Goal: Find specific page/section: Find specific page/section

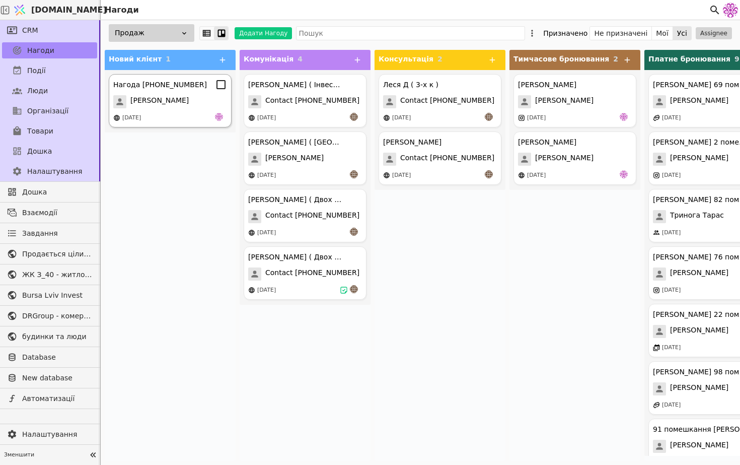
click at [163, 108] on div "Нагода [PHONE_NUMBER] [PERSON_NAME] [DATE]" at bounding box center [170, 100] width 123 height 53
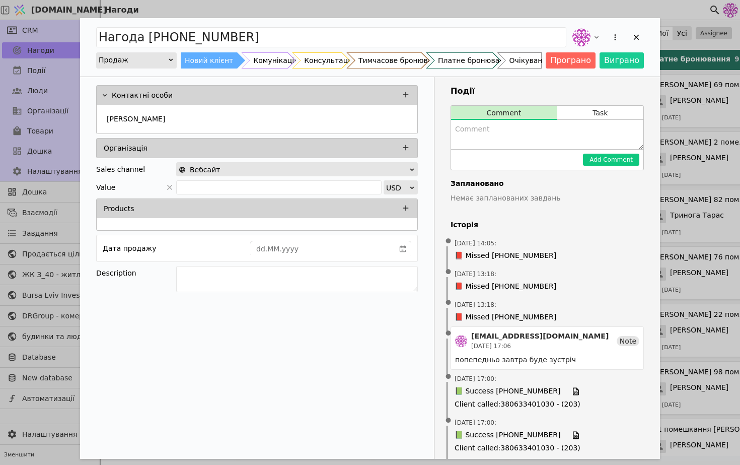
click at [640, 45] on div "Add Opportunity" at bounding box center [608, 37] width 74 height 22
click at [636, 40] on icon "Add Opportunity" at bounding box center [636, 37] width 9 height 9
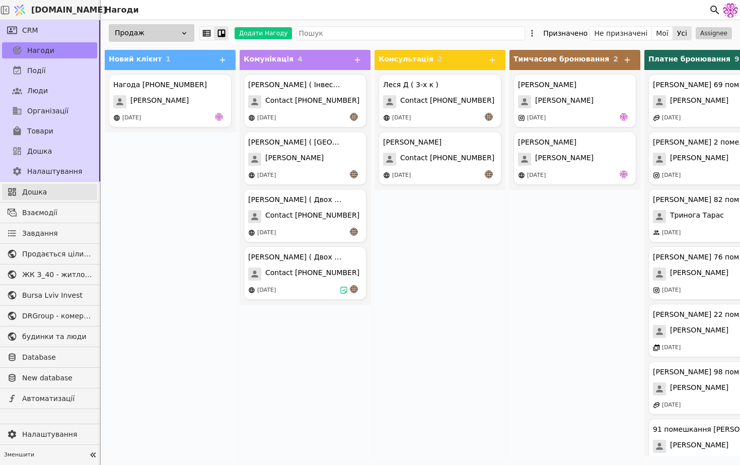
click at [50, 194] on span "Дошка" at bounding box center [57, 192] width 70 height 11
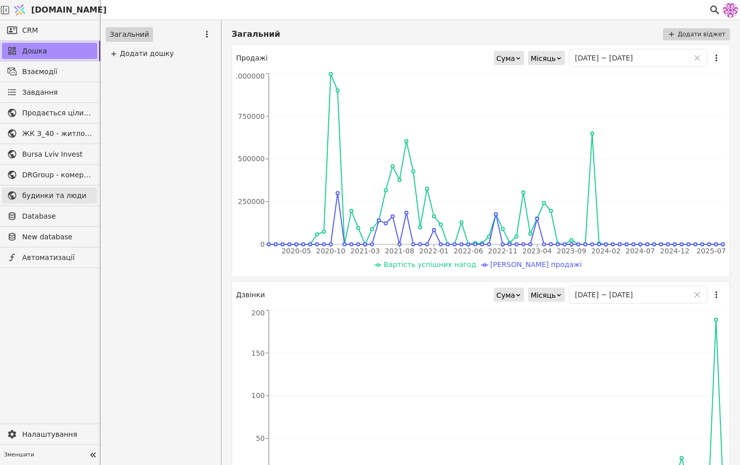
click at [74, 195] on span "будинки та люди" at bounding box center [57, 195] width 70 height 11
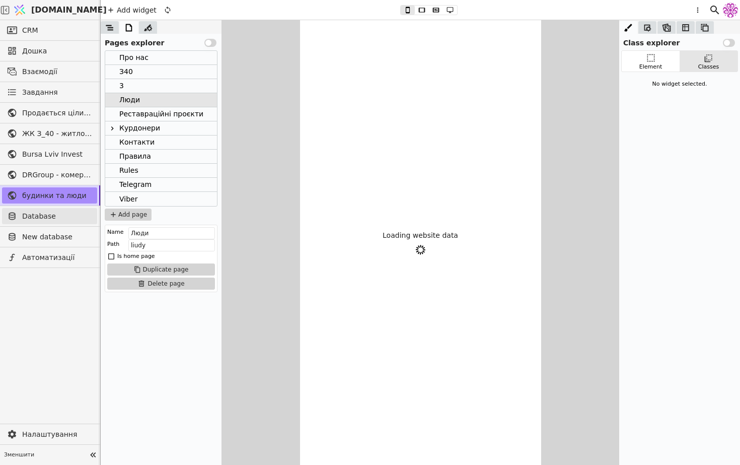
click at [64, 222] on link "Database" at bounding box center [49, 216] width 95 height 16
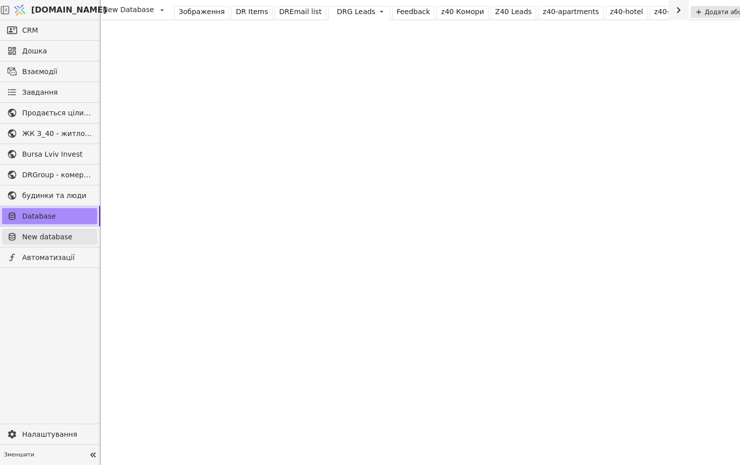
click at [69, 239] on span "New database" at bounding box center [57, 237] width 70 height 11
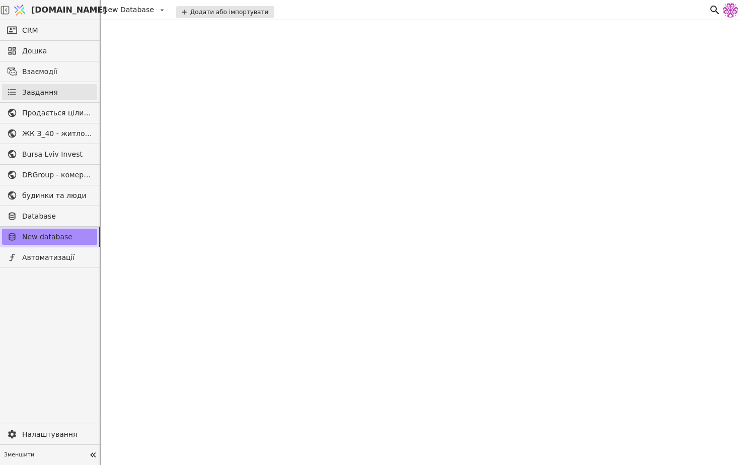
click at [35, 92] on span "Завдання" at bounding box center [40, 92] width 36 height 11
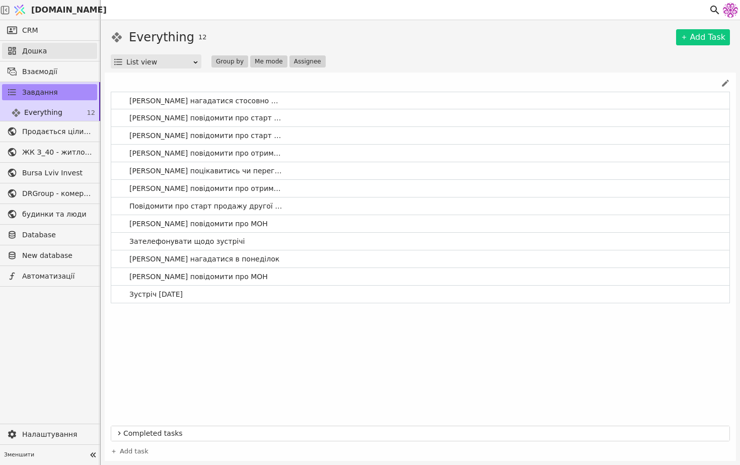
click at [47, 51] on span "Дошка" at bounding box center [57, 51] width 70 height 11
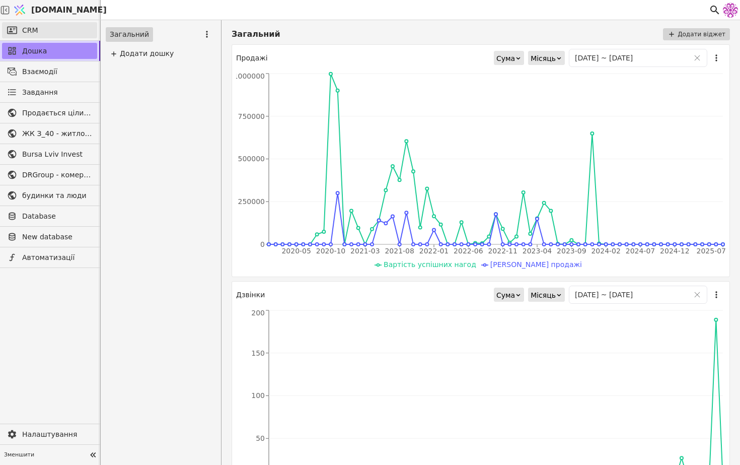
click at [30, 35] on span "CRM" at bounding box center [30, 30] width 16 height 11
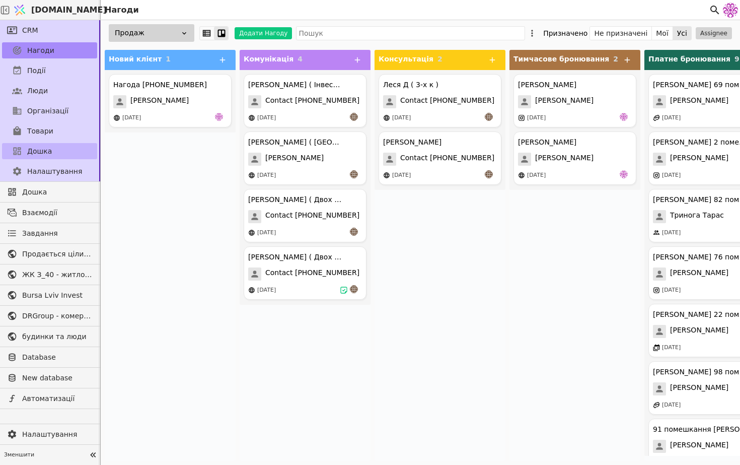
click at [56, 156] on link "Дошка" at bounding box center [49, 151] width 95 height 16
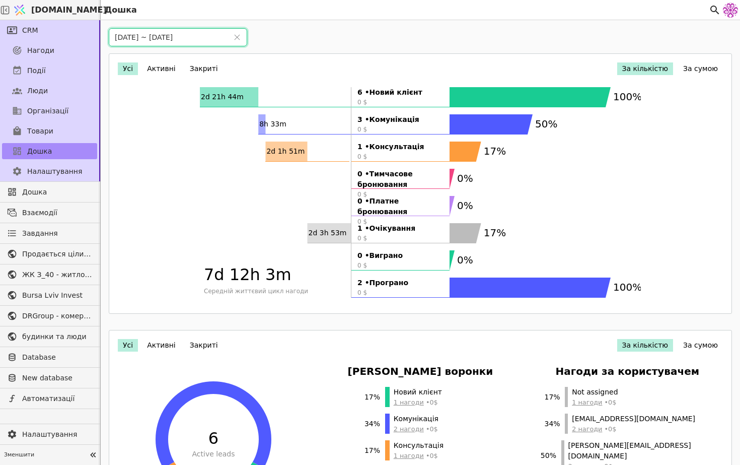
click at [121, 36] on input "[DATE] ~ [DATE]" at bounding box center [168, 37] width 118 height 17
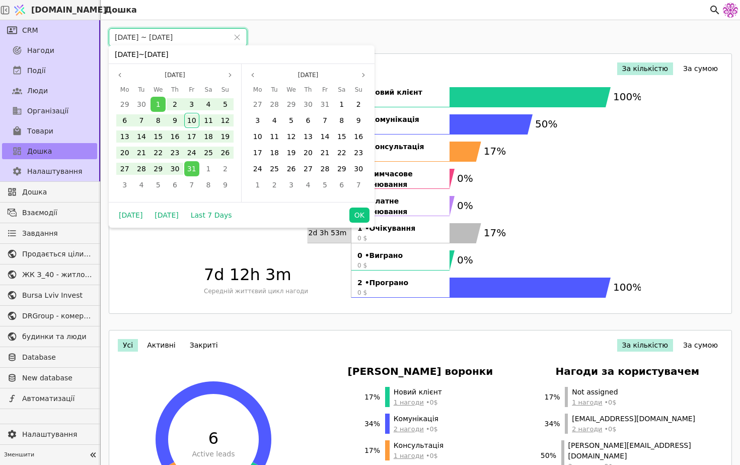
click at [132, 37] on input "[DATE] ~ [DATE]" at bounding box center [168, 37] width 118 height 17
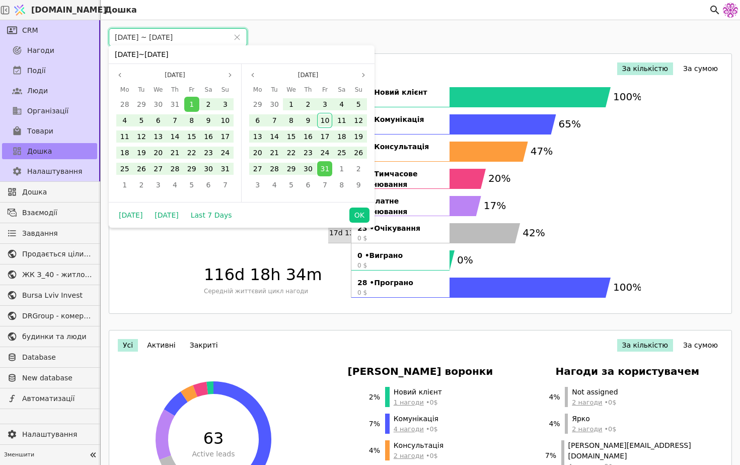
click at [177, 37] on input "[DATE] ~ [DATE]" at bounding box center [168, 37] width 118 height 17
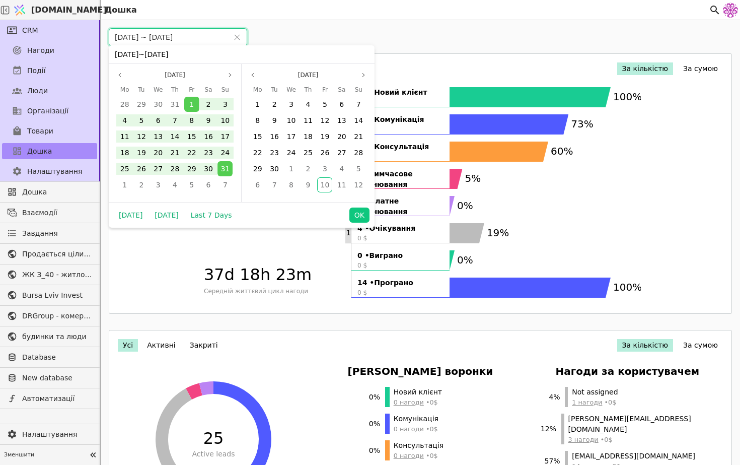
click at [407, 248] on ul "22 • Новий клієнт 0 $ 16 • Комунікація 0 $ 13 • Консультація 0 $ 1 • Тимчасове …" at bounding box center [400, 192] width 99 height 211
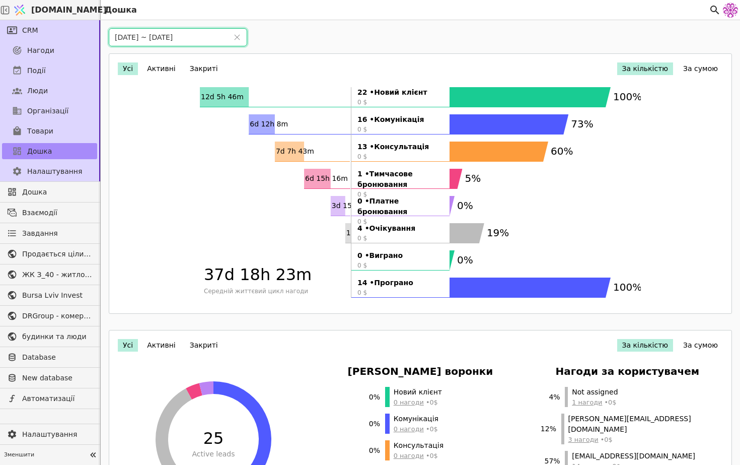
click at [338, 213] on rect at bounding box center [338, 206] width 15 height 20
click at [380, 199] on strong "0 • Платне бронювання" at bounding box center [401, 206] width 86 height 21
click at [362, 199] on strong "0 • Платне бронювання" at bounding box center [401, 206] width 86 height 21
click at [132, 38] on input "[DATE] ~ [DATE]" at bounding box center [168, 37] width 118 height 17
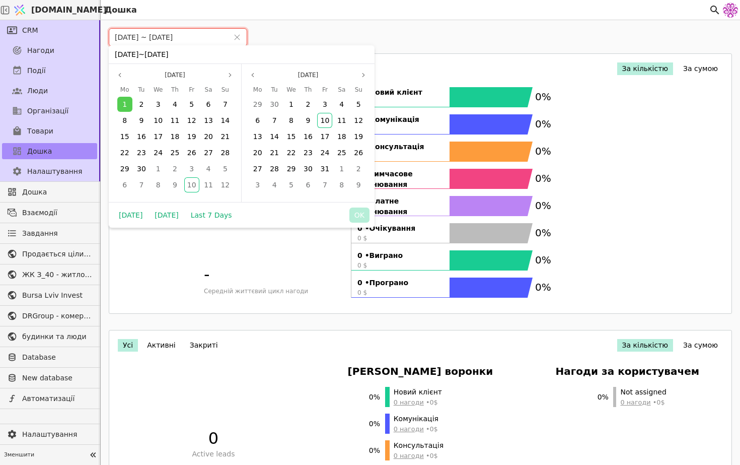
click at [180, 36] on input "[DATE] ~ [DATE]" at bounding box center [168, 37] width 118 height 17
type input "[DATE] ~ [DATE]"
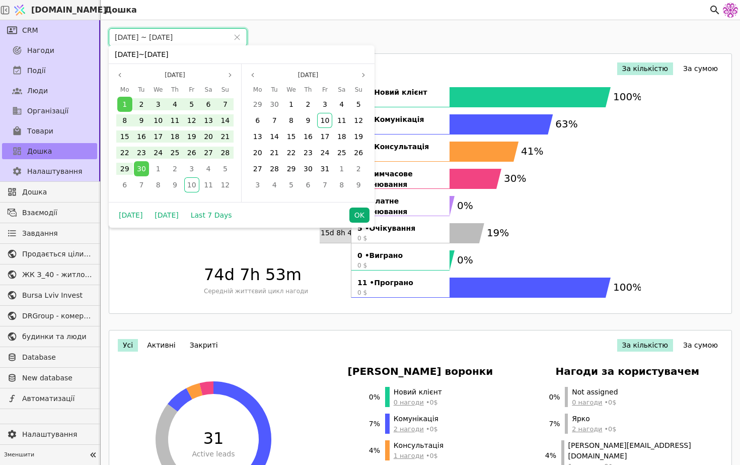
click at [355, 219] on button "OK" at bounding box center [360, 215] width 20 height 15
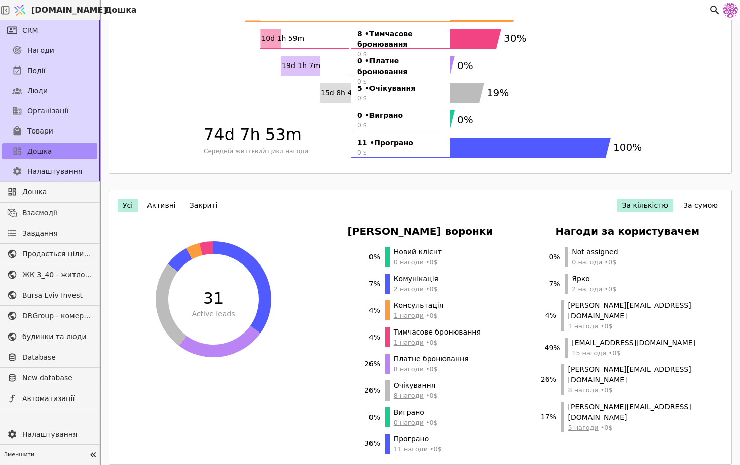
scroll to position [143, 0]
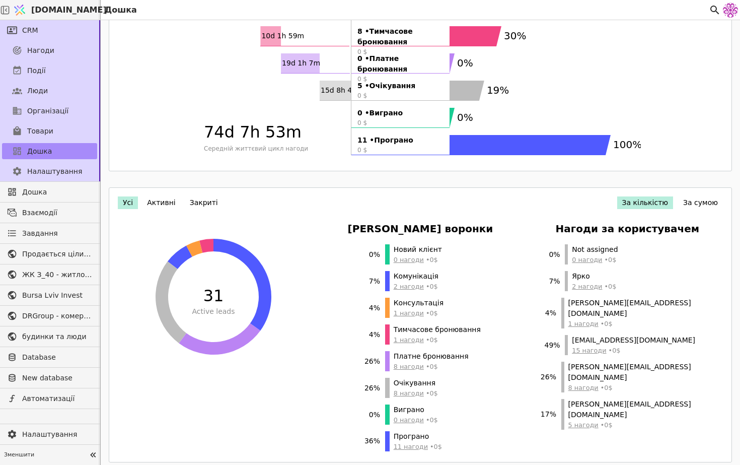
click at [51, 13] on span "[DOMAIN_NAME]" at bounding box center [69, 10] width 76 height 12
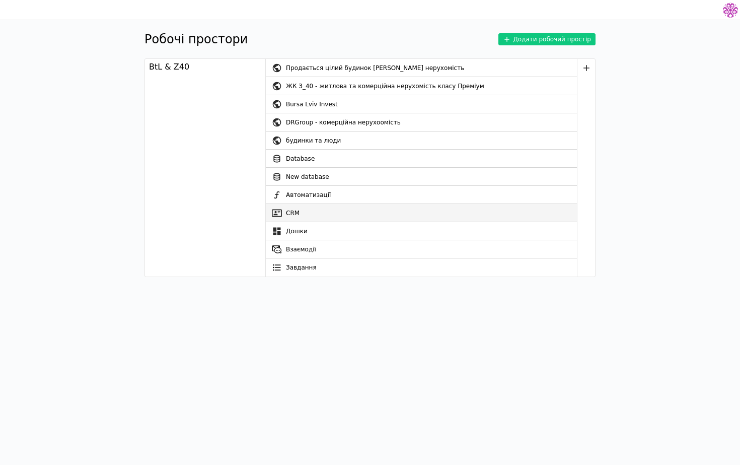
click at [331, 217] on link "CRM" at bounding box center [421, 213] width 311 height 18
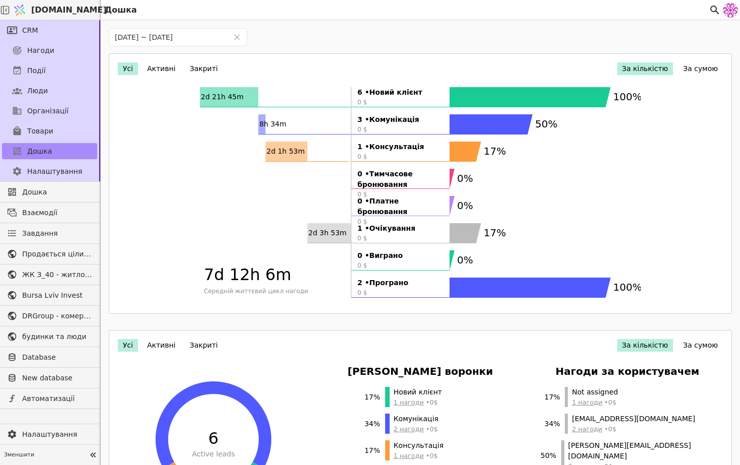
click at [70, 59] on div "Нагоди" at bounding box center [49, 50] width 99 height 20
click at [70, 48] on link "Нагоди" at bounding box center [49, 50] width 95 height 16
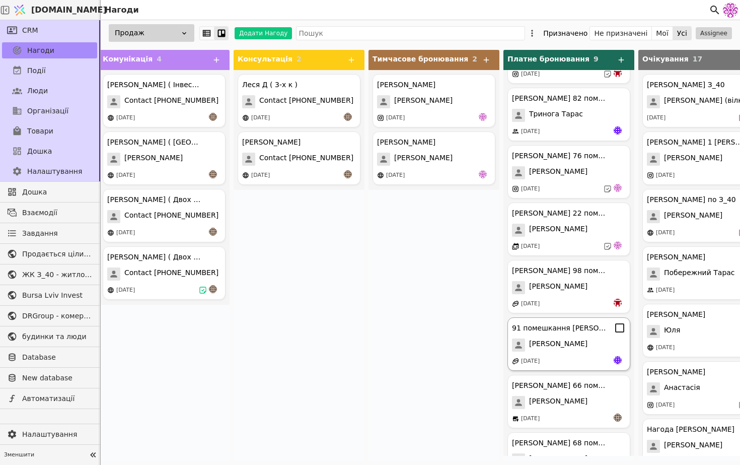
scroll to position [135, 0]
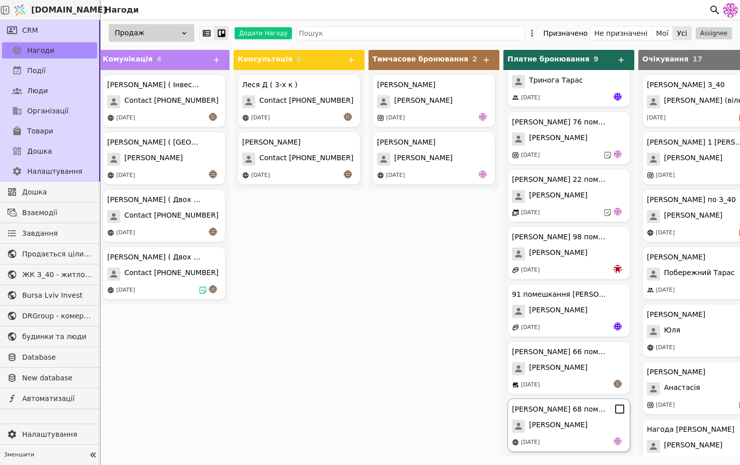
click at [584, 421] on span "[PERSON_NAME]" at bounding box center [558, 426] width 58 height 13
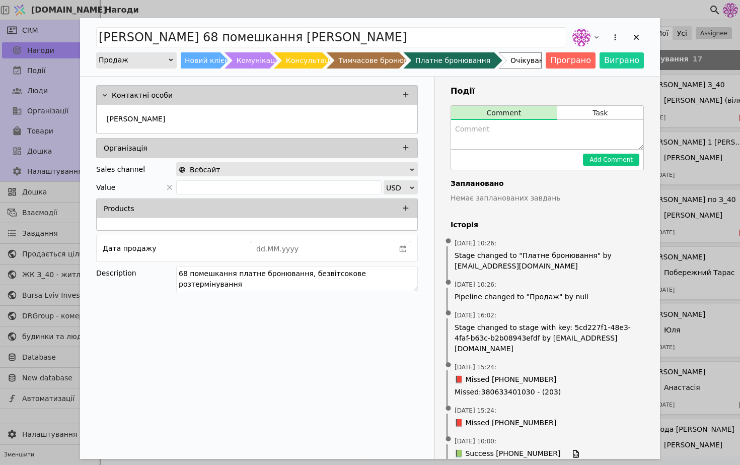
click at [633, 46] on div "Add Opportunity" at bounding box center [608, 37] width 74 height 22
click at [634, 39] on icon "Add Opportunity" at bounding box center [636, 37] width 9 height 9
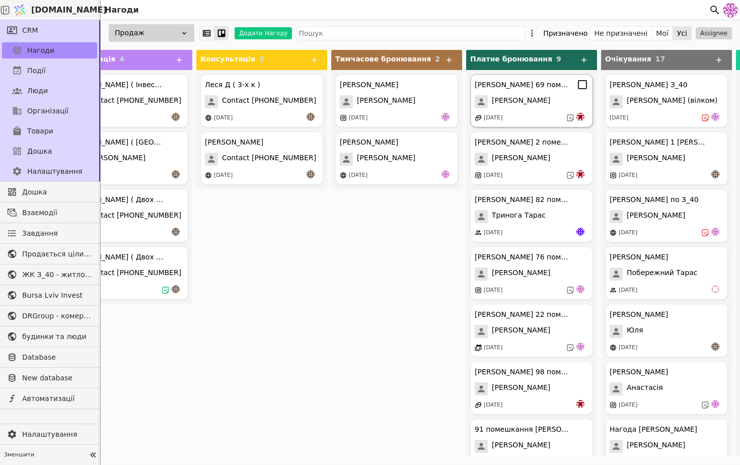
click at [583, 86] on icon at bounding box center [583, 85] width 12 height 12
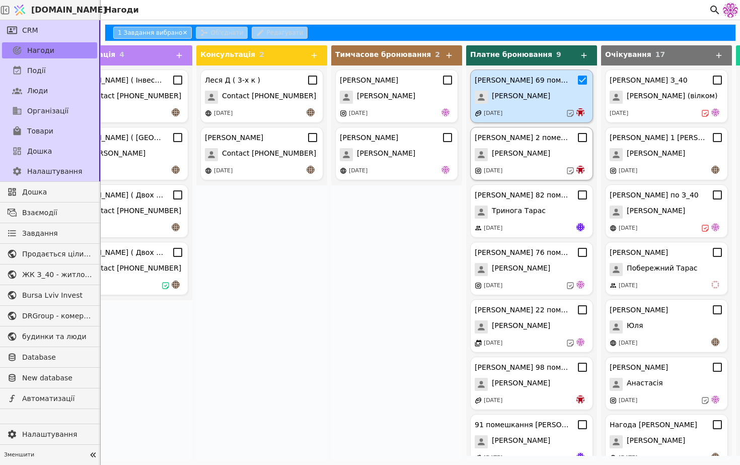
click at [578, 140] on icon at bounding box center [583, 137] width 12 height 12
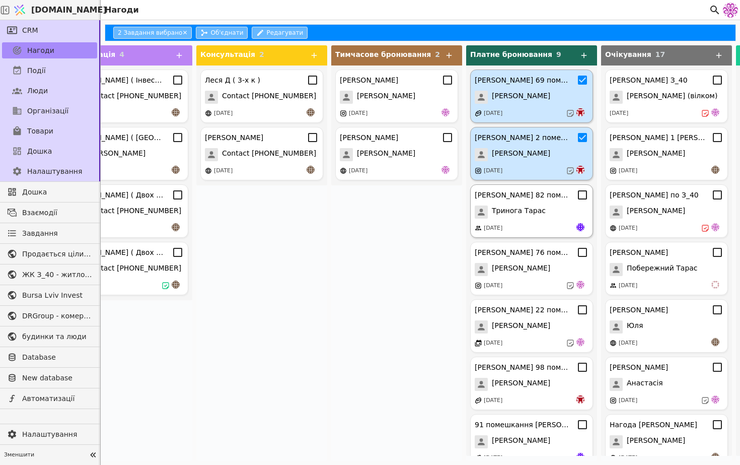
scroll to position [96, 0]
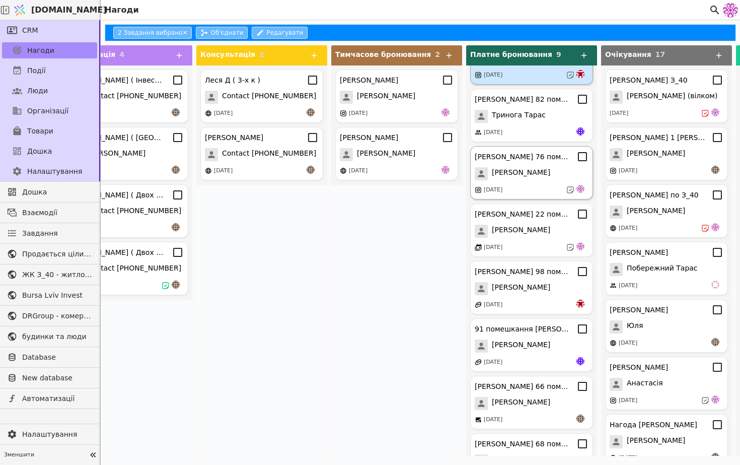
click at [581, 154] on icon at bounding box center [583, 157] width 12 height 12
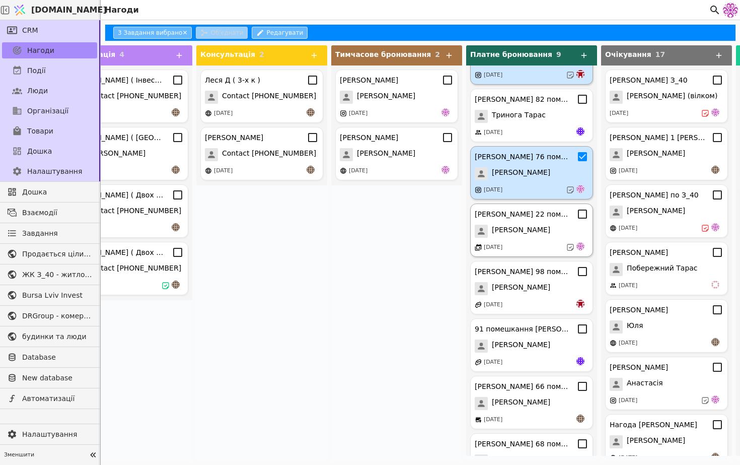
click at [582, 221] on div "[PERSON_NAME] 22 помешкання курдонери [PERSON_NAME] [DATE]" at bounding box center [531, 229] width 123 height 53
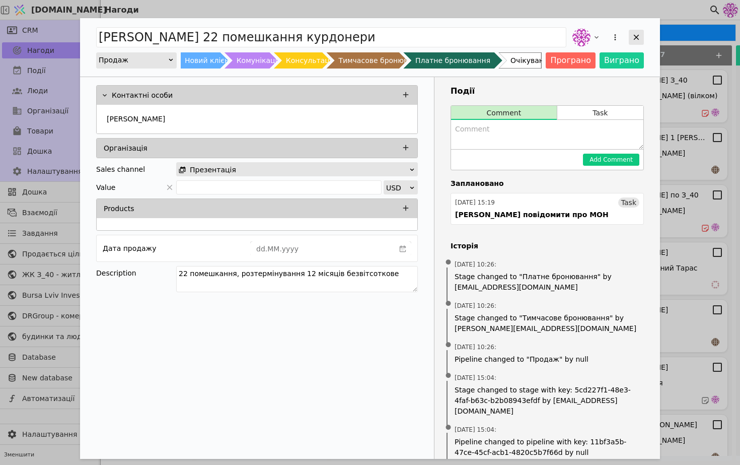
click at [633, 39] on icon "Add Opportunity" at bounding box center [636, 37] width 9 height 9
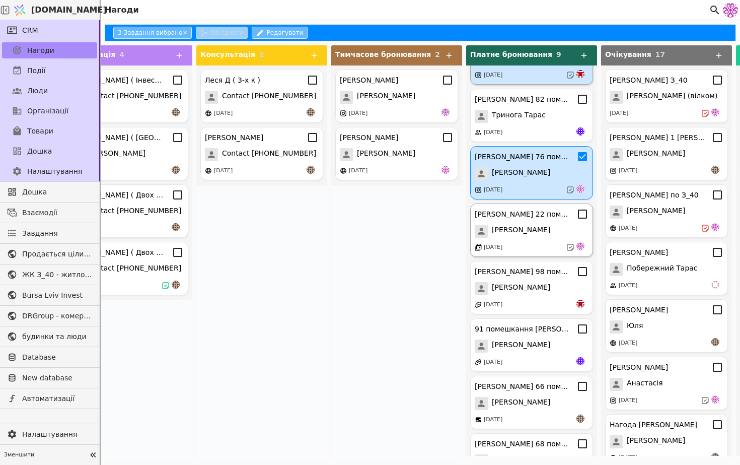
click at [582, 217] on icon at bounding box center [583, 214] width 12 height 12
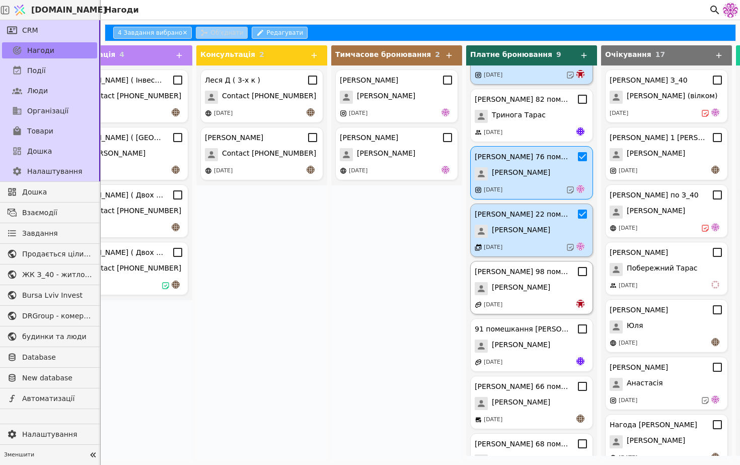
click at [582, 270] on icon at bounding box center [583, 271] width 12 height 12
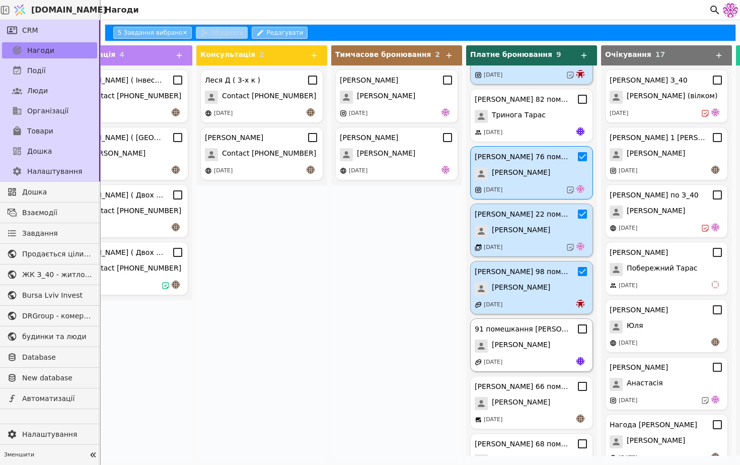
click at [582, 327] on icon at bounding box center [583, 329] width 12 height 12
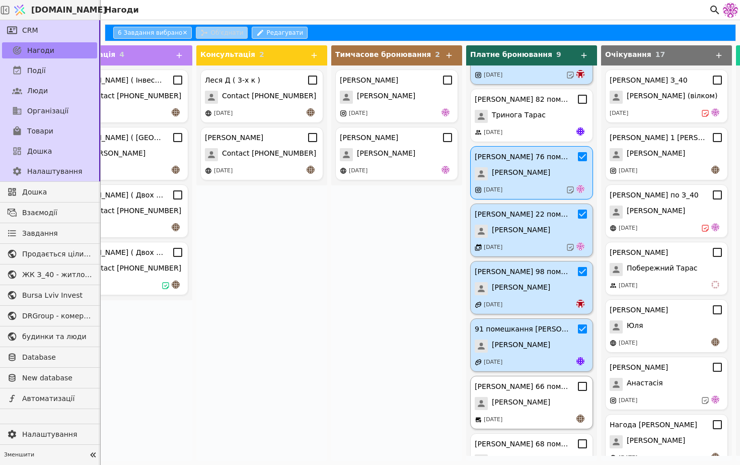
click at [584, 385] on icon at bounding box center [583, 386] width 12 height 12
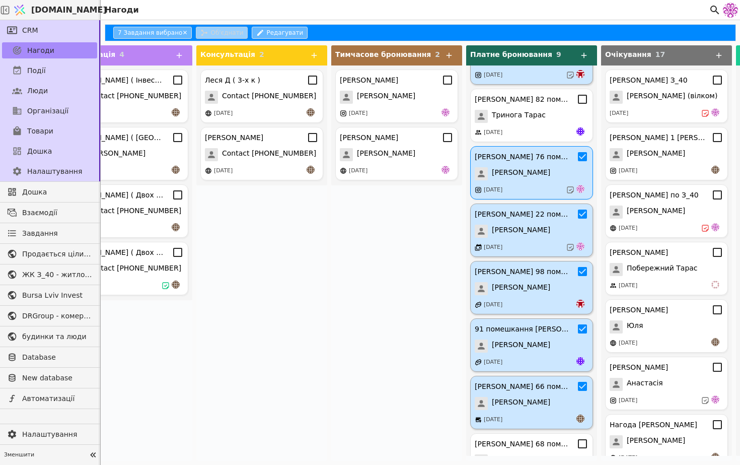
scroll to position [130, 0]
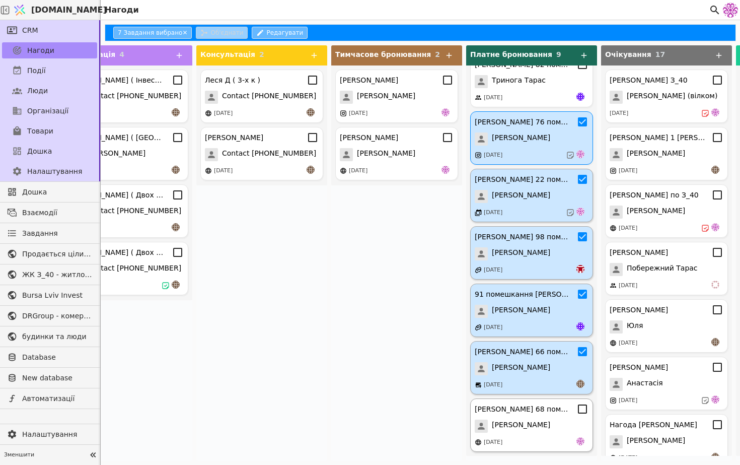
click at [583, 409] on icon at bounding box center [583, 409] width 12 height 12
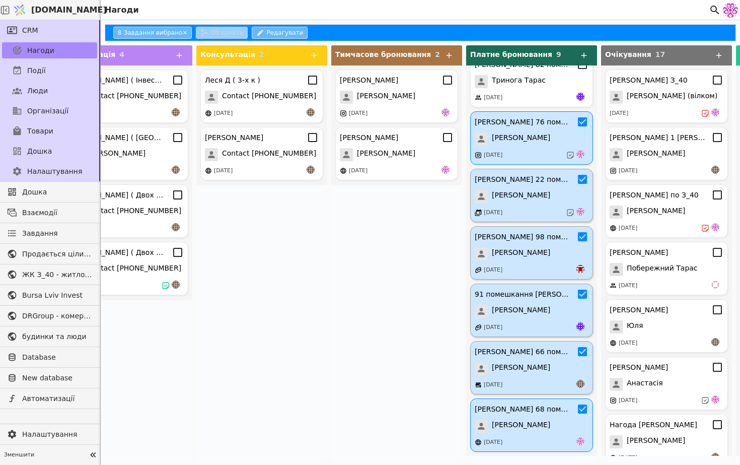
click at [535, 372] on span "[PERSON_NAME]" at bounding box center [521, 368] width 58 height 13
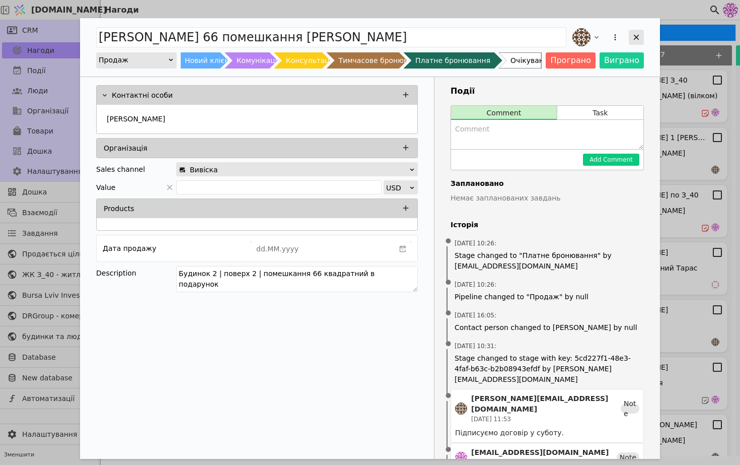
click at [639, 37] on icon "Add Opportunity" at bounding box center [636, 37] width 9 height 9
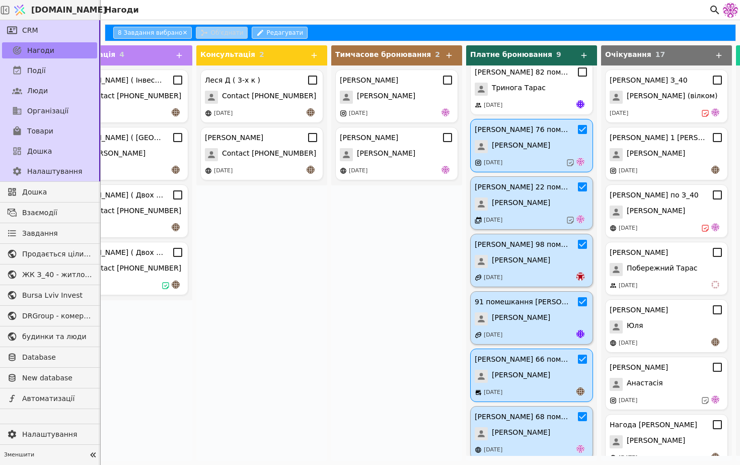
scroll to position [130, 0]
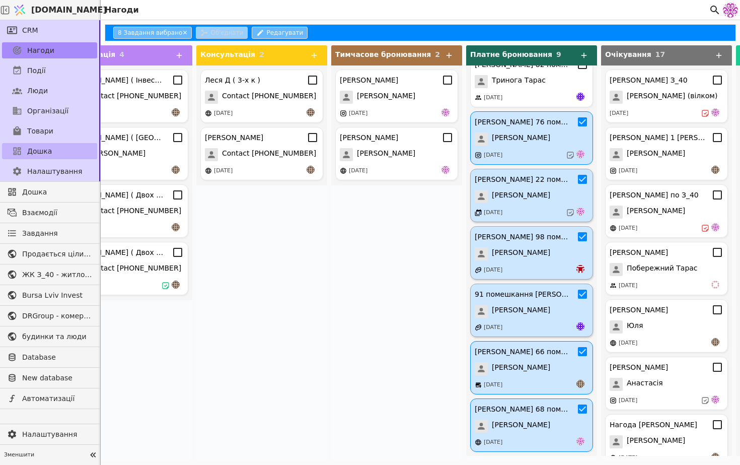
click at [65, 146] on link "Дошка" at bounding box center [49, 151] width 95 height 16
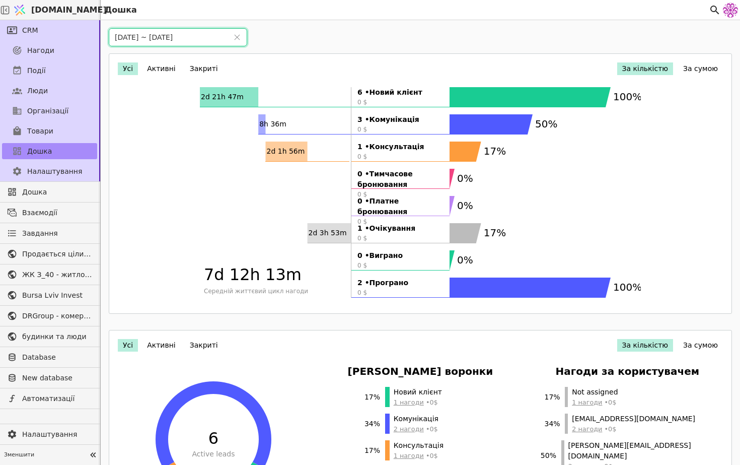
click at [131, 37] on input "[DATE] ~ [DATE]" at bounding box center [168, 37] width 118 height 17
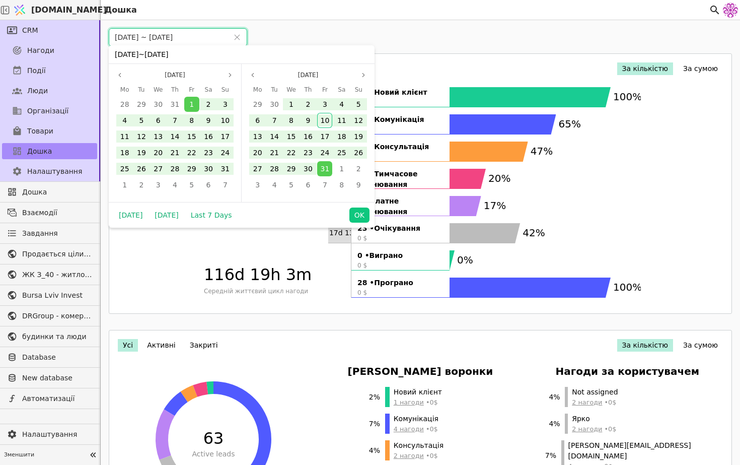
click at [176, 38] on input "[DATE] ~ [DATE]" at bounding box center [168, 37] width 118 height 17
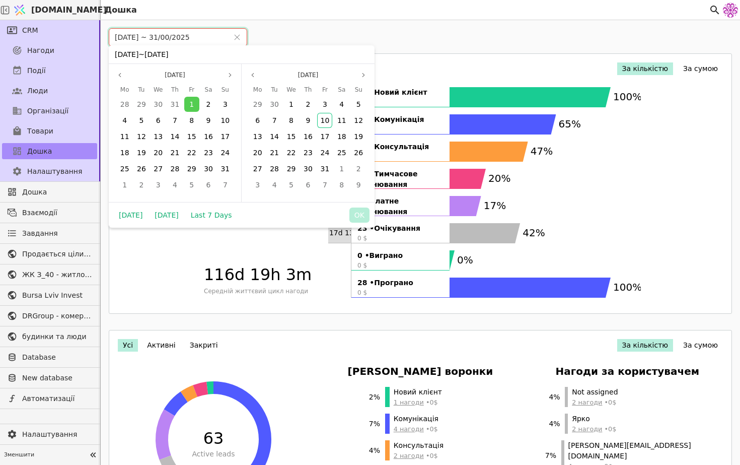
type input "[DATE] ~ [DATE]"
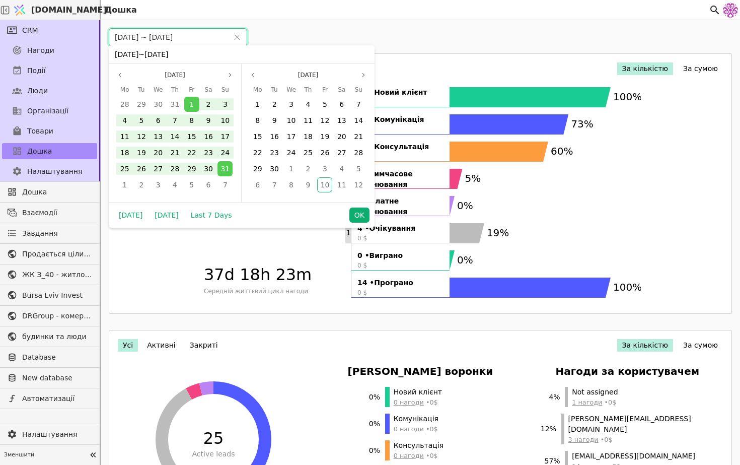
click at [352, 215] on button "OK" at bounding box center [360, 215] width 20 height 15
